Goal: Navigation & Orientation: Find specific page/section

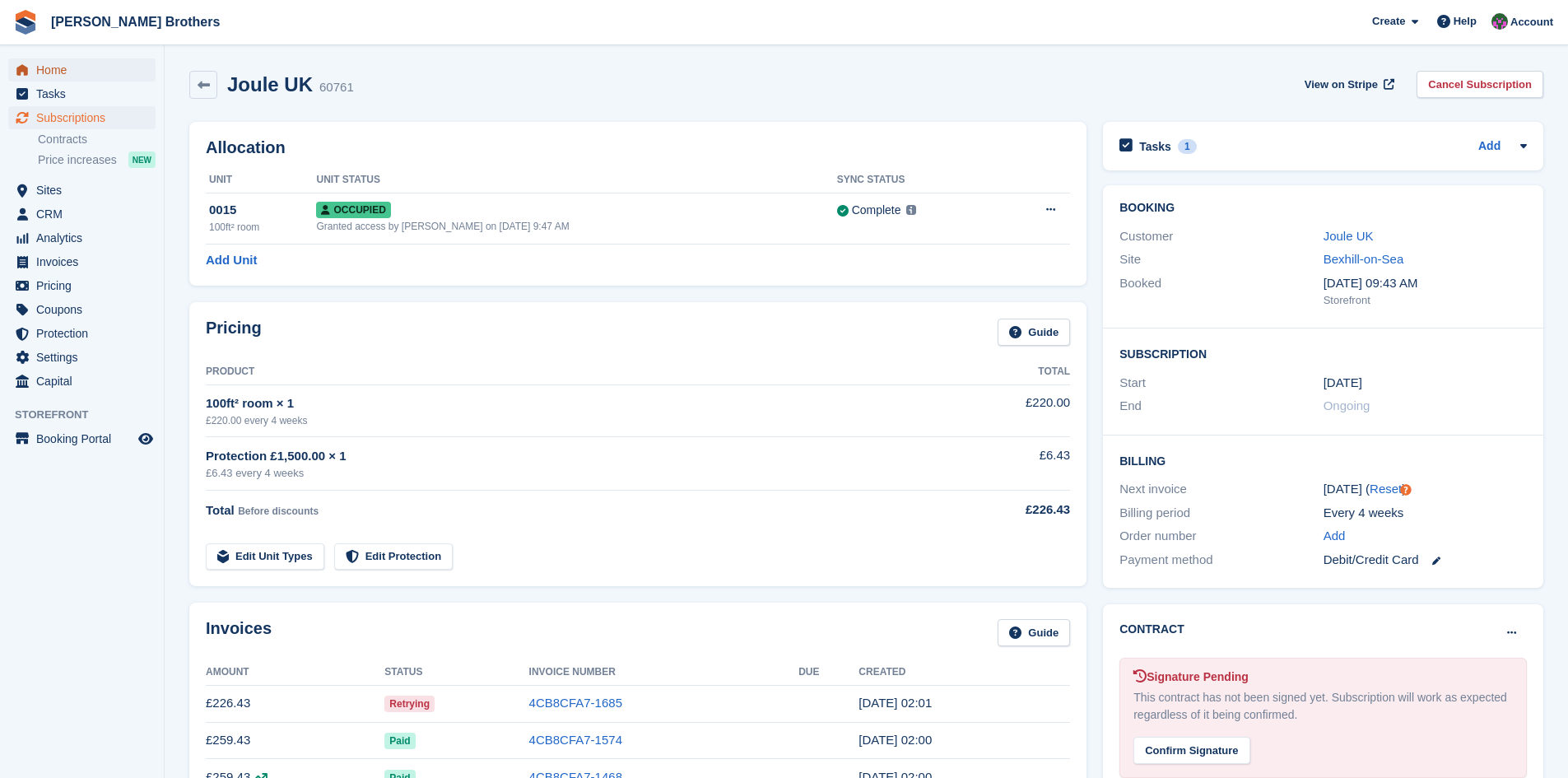
click at [49, 70] on span "Home" at bounding box center [86, 70] width 99 height 23
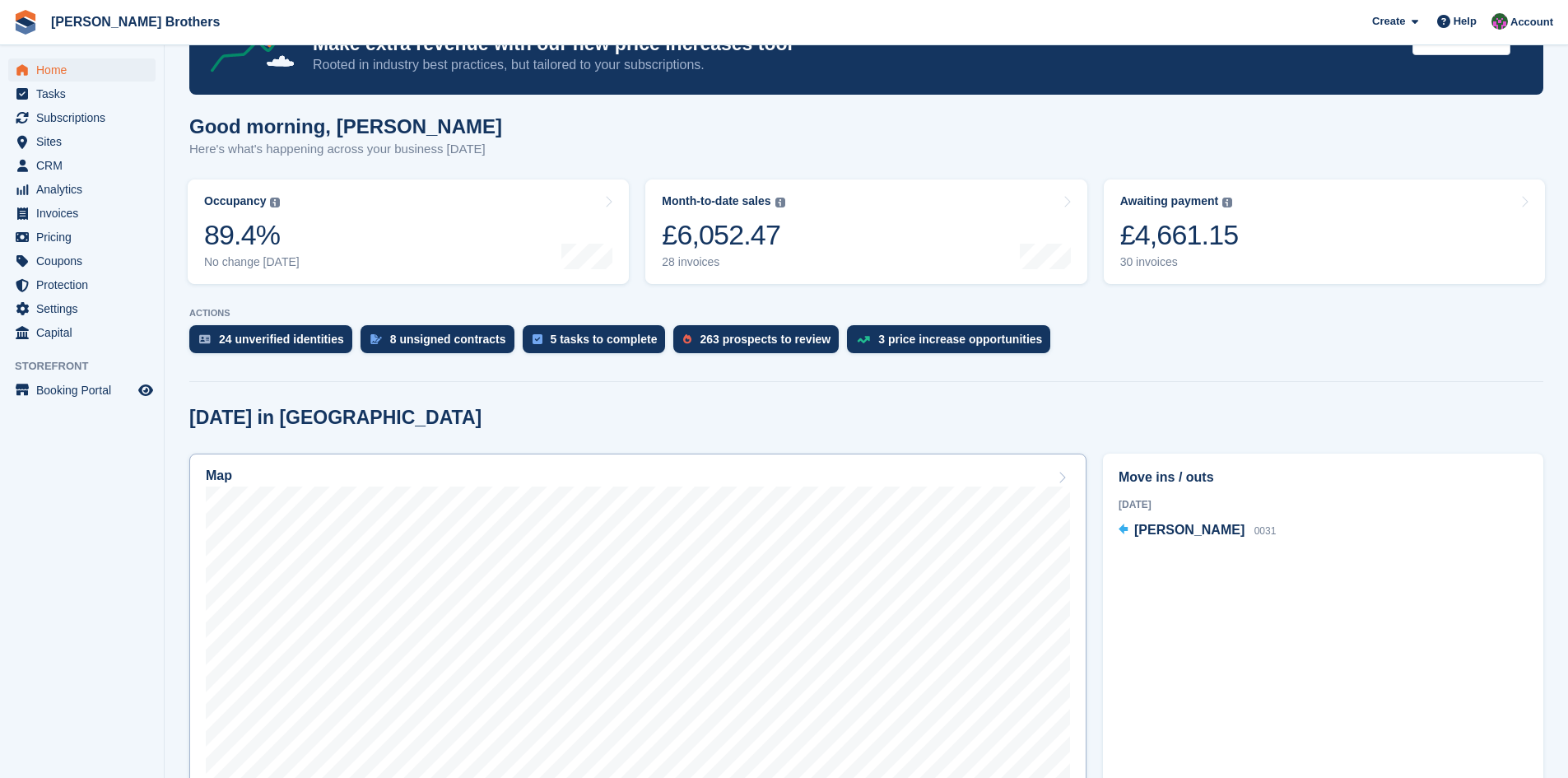
scroll to position [247, 0]
